Goal: Task Accomplishment & Management: Use online tool/utility

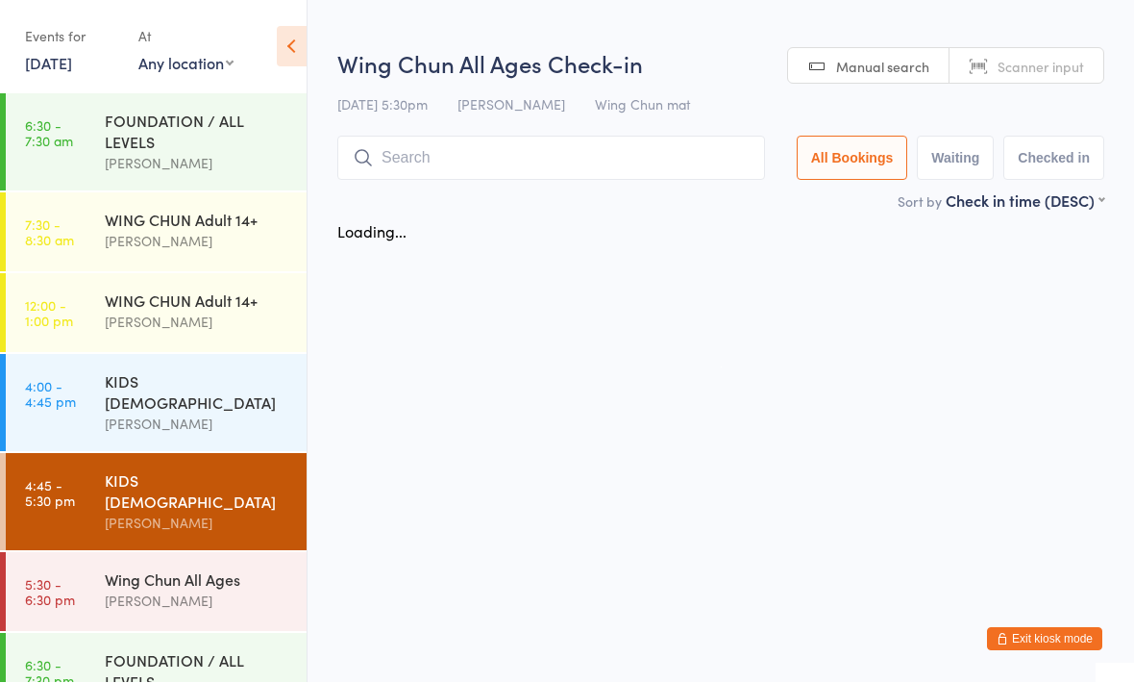
scroll to position [21, 0]
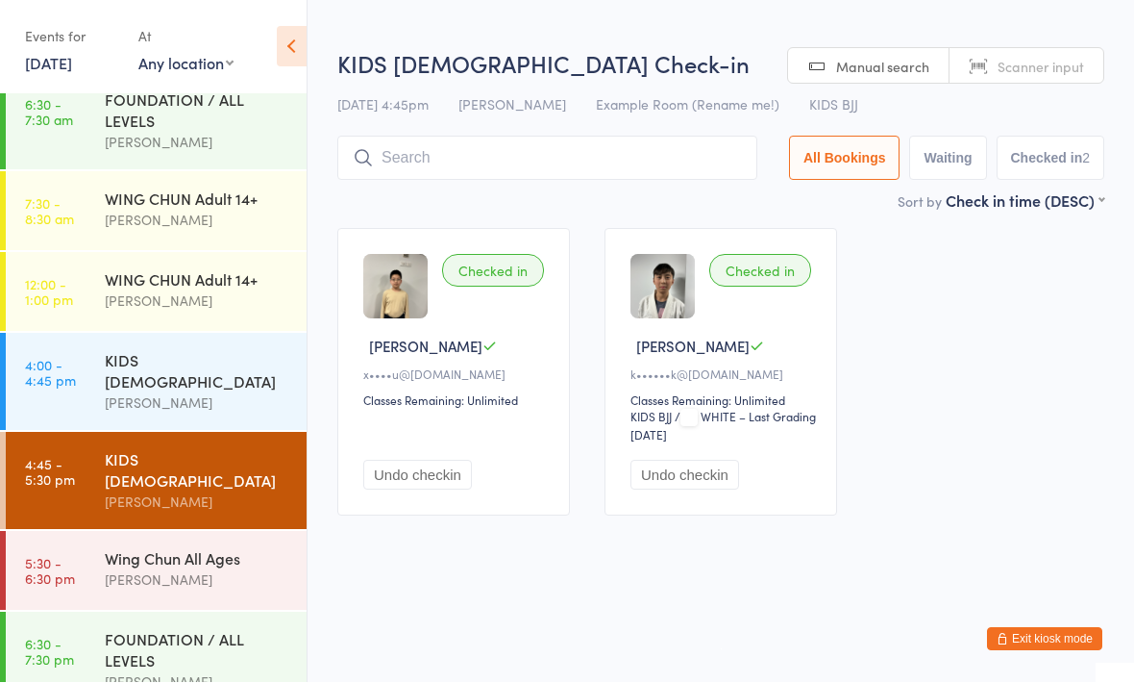
click at [604, 141] on input "search" at bounding box center [547, 159] width 420 height 44
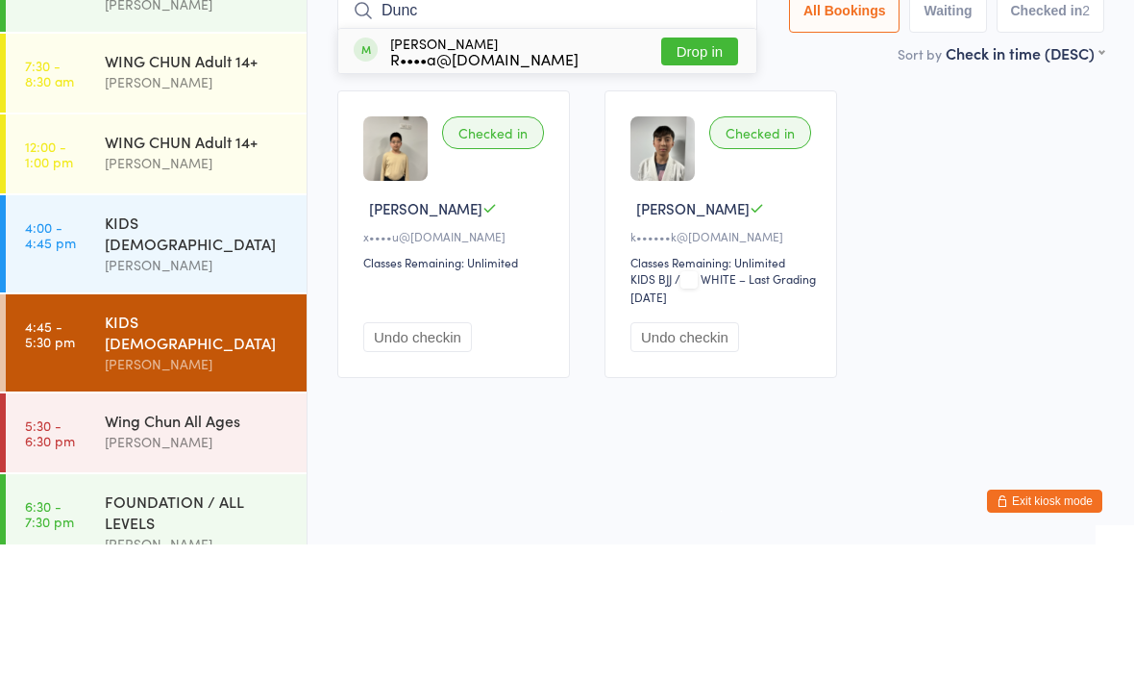
type input "Dunc"
click at [687, 176] on button "Drop in" at bounding box center [699, 190] width 77 height 28
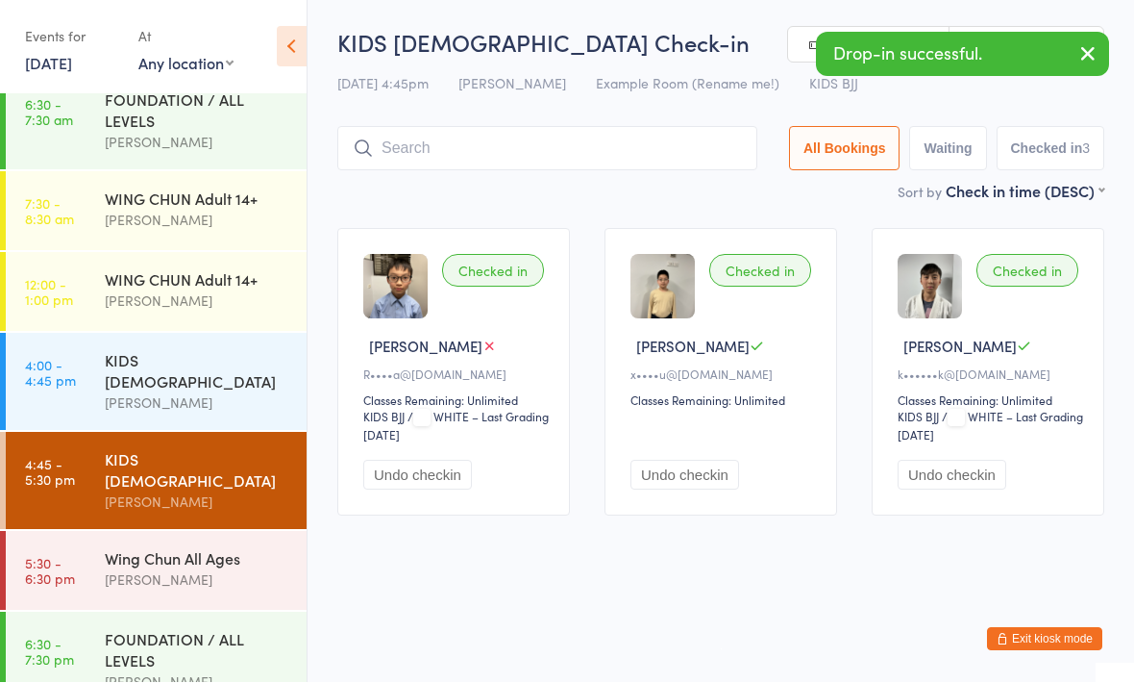
click at [225, 569] on div "[PERSON_NAME]" at bounding box center [198, 580] width 186 height 22
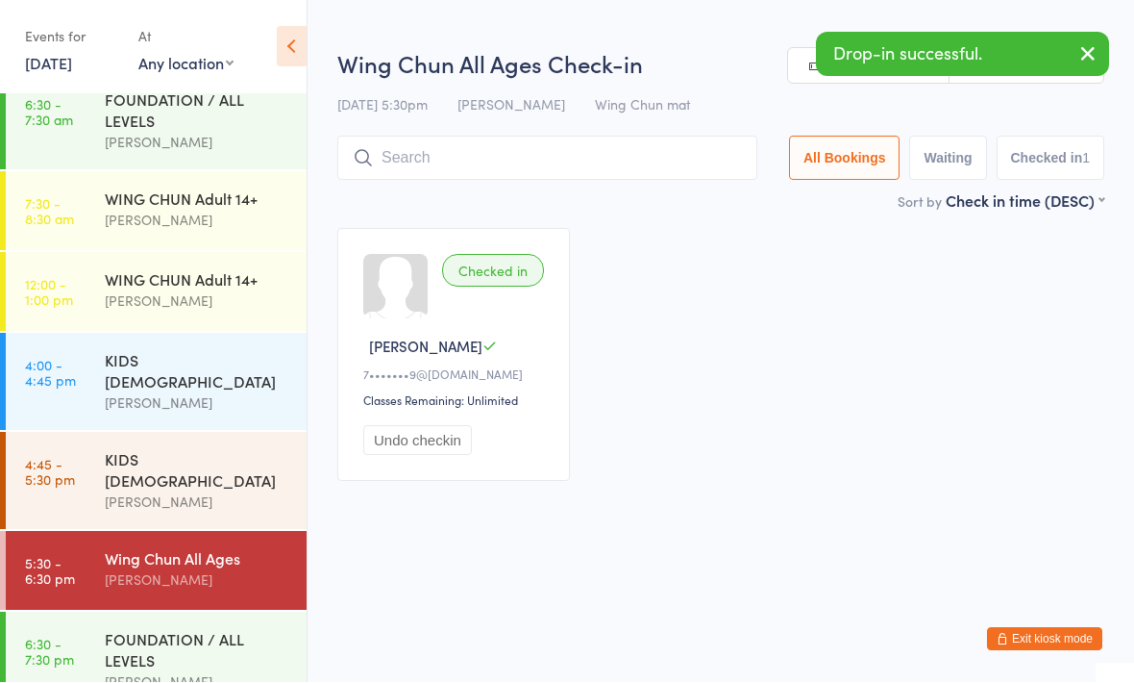
click at [501, 145] on input "search" at bounding box center [547, 159] width 420 height 44
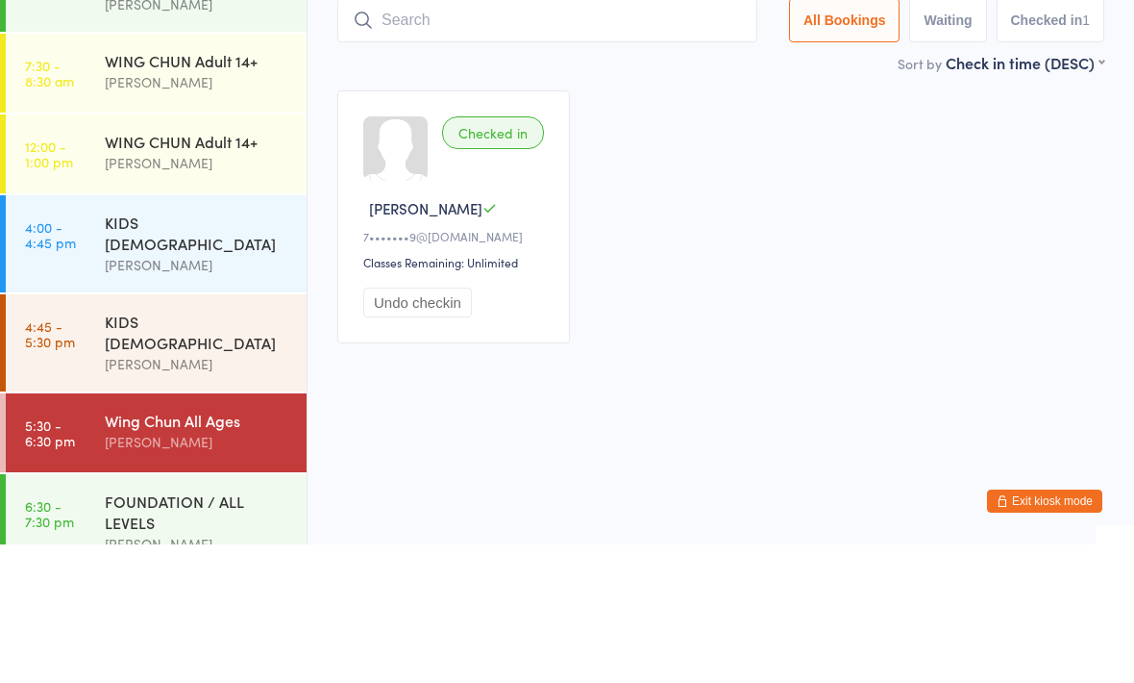
type input "D"
click at [911, 212] on div "Checked in [PERSON_NAME] S 7•••••••9@[DOMAIN_NAME] Classes Remaining: Unlimited…" at bounding box center [721, 355] width 802 height 287
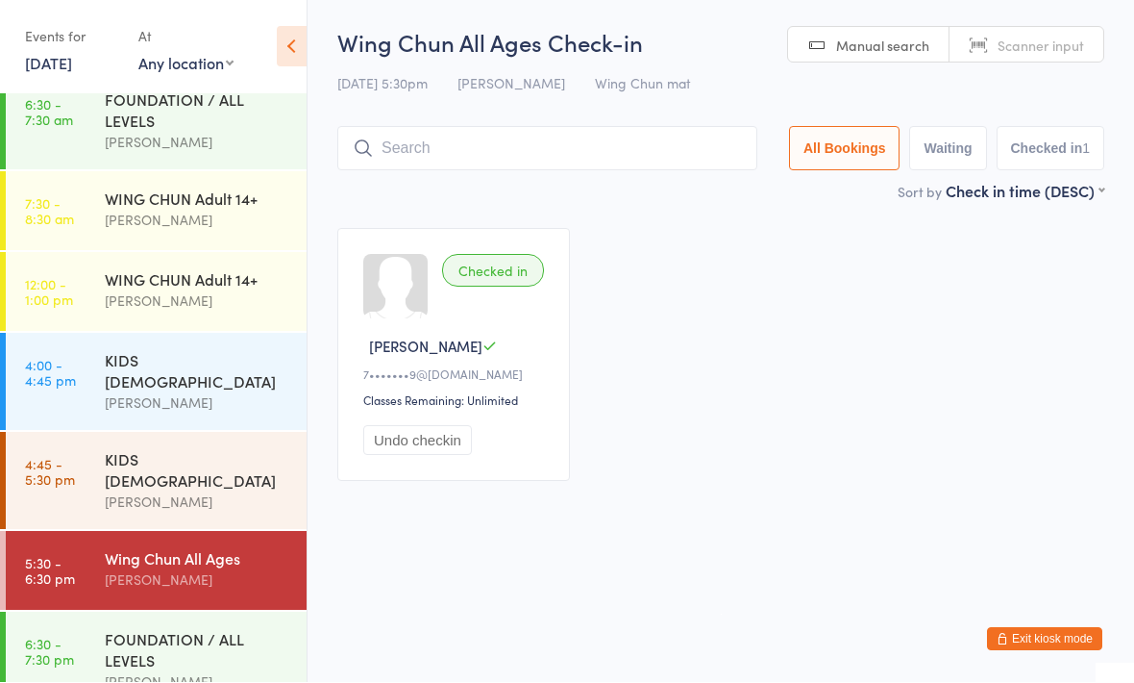
click at [606, 129] on input "search" at bounding box center [547, 149] width 420 height 44
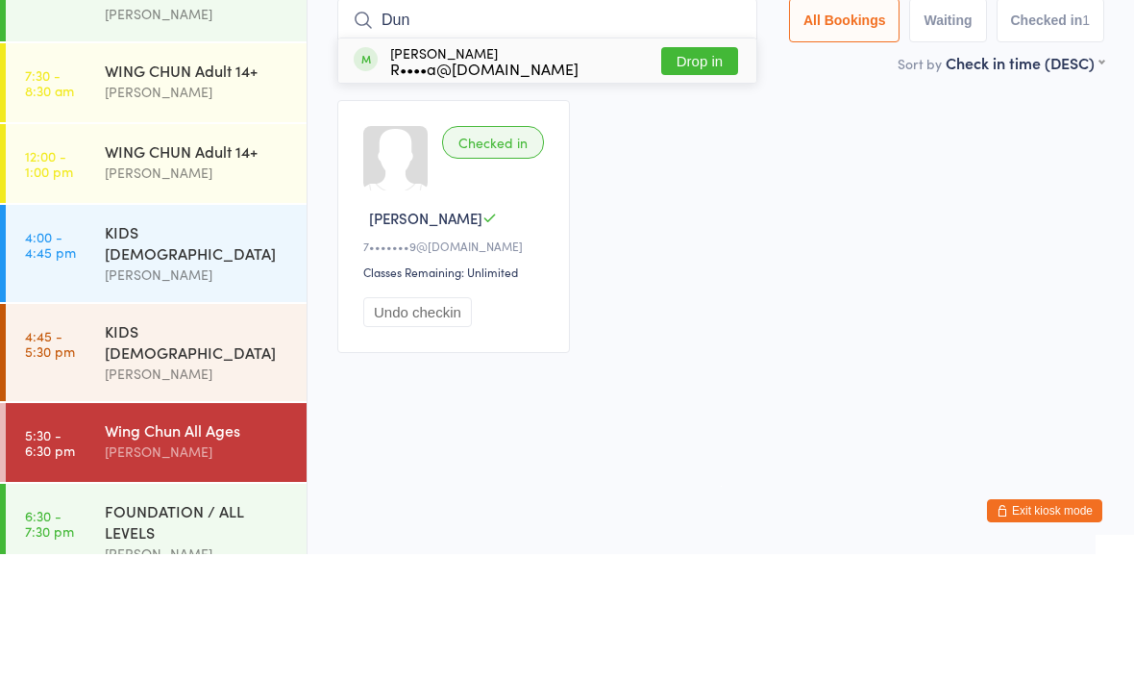
type input "Dun"
click at [695, 176] on button "Drop in" at bounding box center [699, 190] width 77 height 28
